Goal: Information Seeking & Learning: Learn about a topic

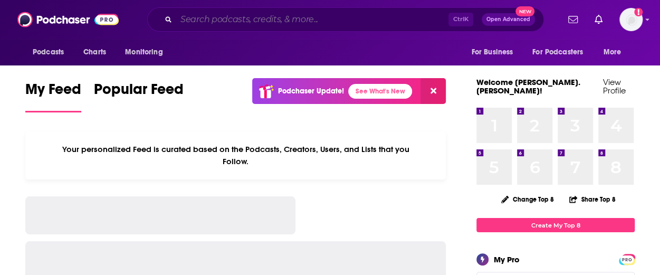
click at [290, 24] on input "Search podcasts, credits, & more..." at bounding box center [312, 19] width 272 height 17
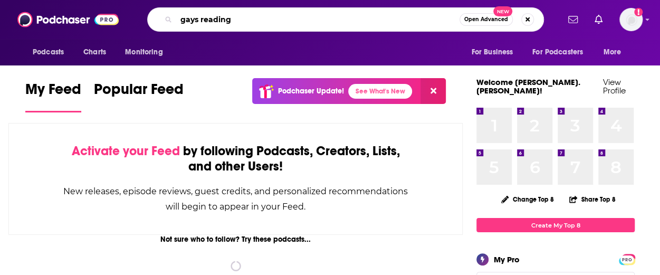
type input "gays reading"
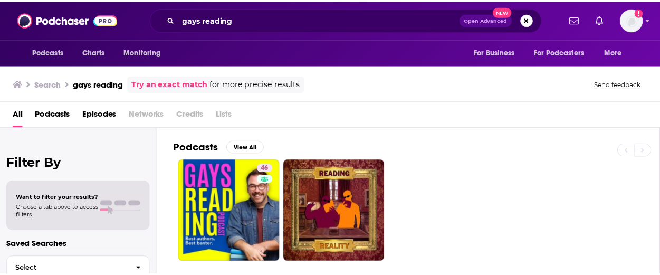
scroll to position [53, 0]
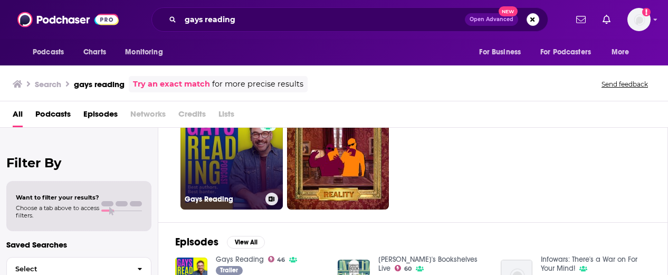
click at [254, 147] on link "46 Gays Reading" at bounding box center [232, 158] width 102 height 102
